Goal: Find specific fact: Find specific fact

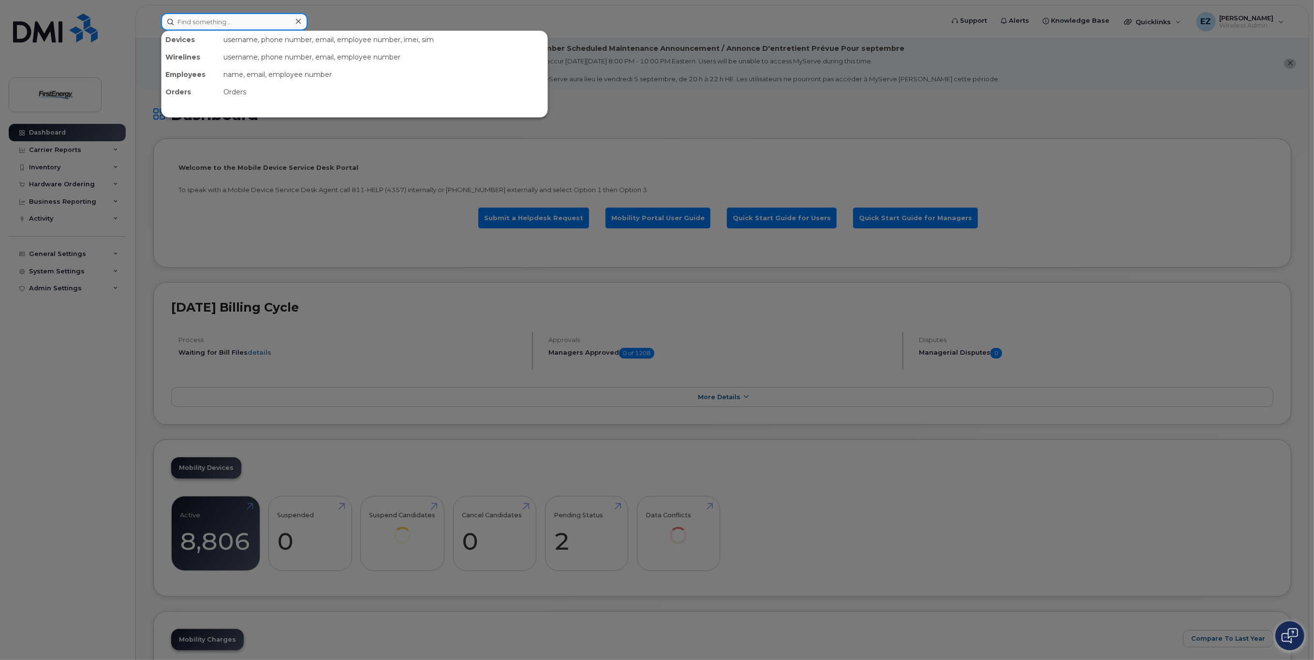
click at [220, 20] on input at bounding box center [234, 21] width 147 height 17
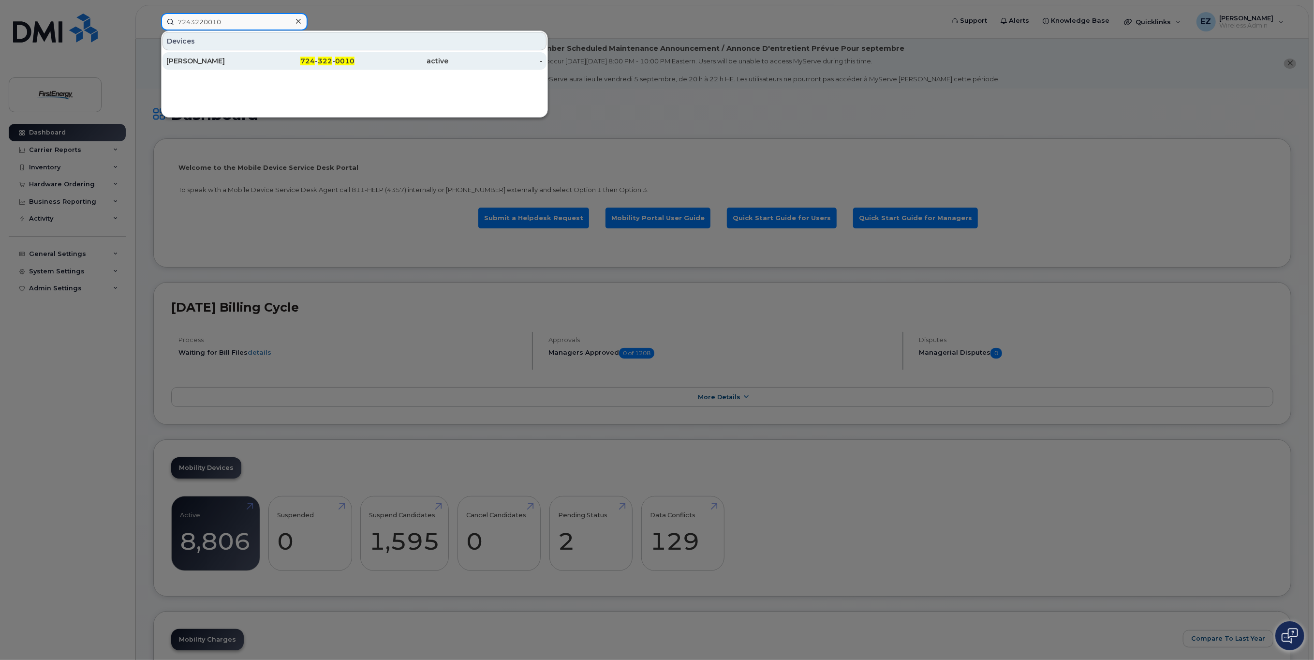
type input "7243220010"
click at [258, 60] on div "[PERSON_NAME]" at bounding box center [213, 61] width 94 height 10
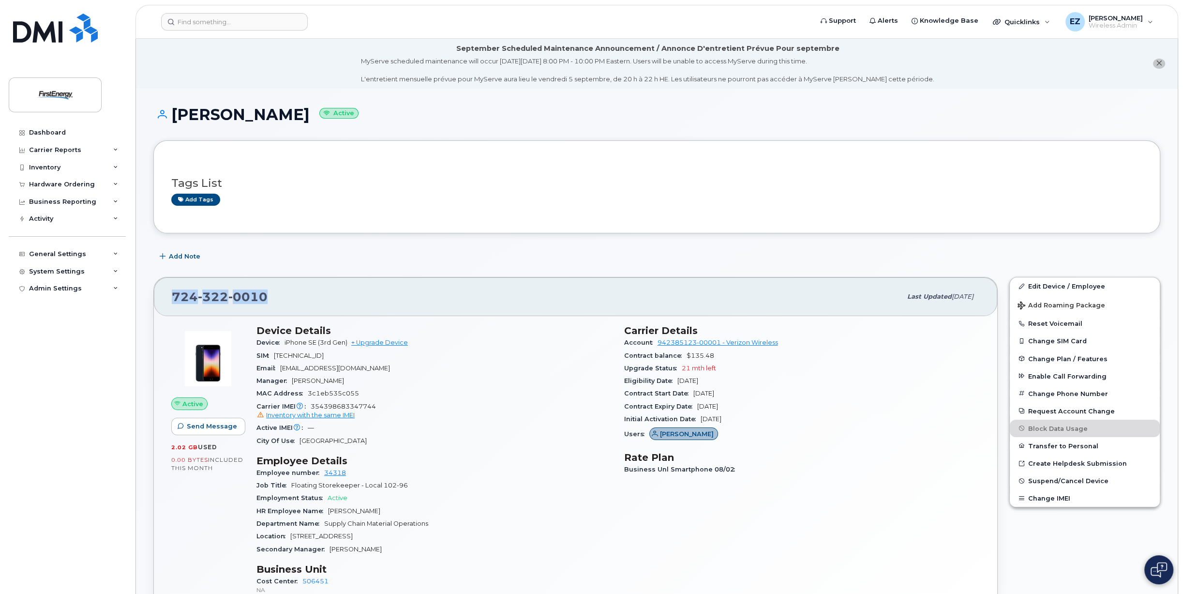
drag, startPoint x: 267, startPoint y: 296, endPoint x: 164, endPoint y: 300, distance: 103.1
click at [164, 300] on div "724 322 0010 Last updated Aug 22, 2025" at bounding box center [575, 296] width 843 height 39
copy span "724 322 0010"
